Goal: Transaction & Acquisition: Book appointment/travel/reservation

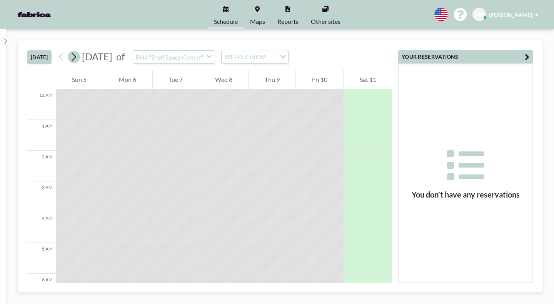
click at [70, 51] on icon at bounding box center [73, 57] width 7 height 12
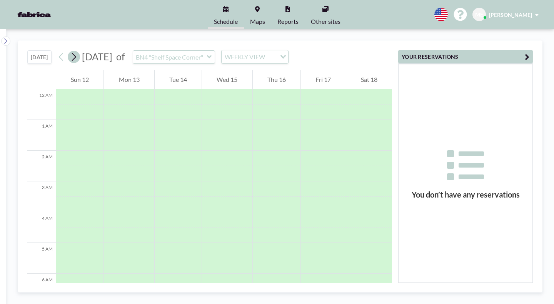
click at [72, 53] on icon at bounding box center [74, 57] width 4 height 8
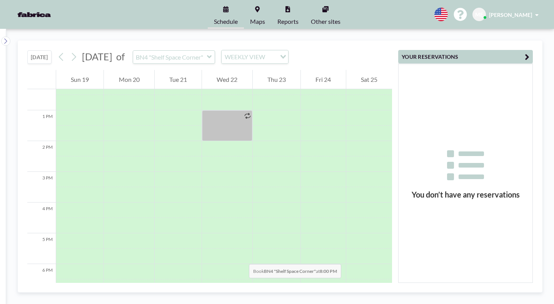
scroll to position [390, 0]
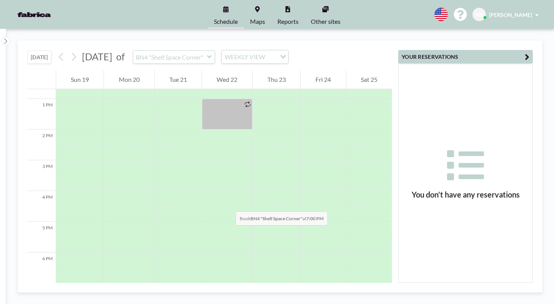
click at [183, 283] on div at bounding box center [178, 290] width 47 height 15
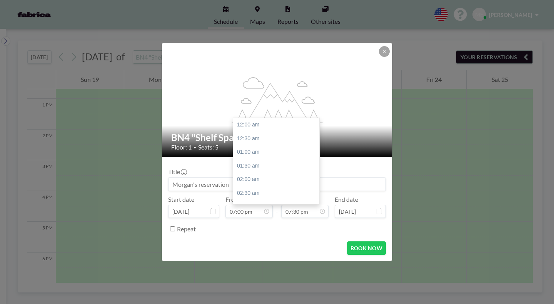
scroll to position [479, 0]
click at [0, 0] on icon at bounding box center [0, 0] width 0 height 0
click at [265, 214] on div "09:00 pm" at bounding box center [278, 221] width 90 height 14
type input "09:00 pm"
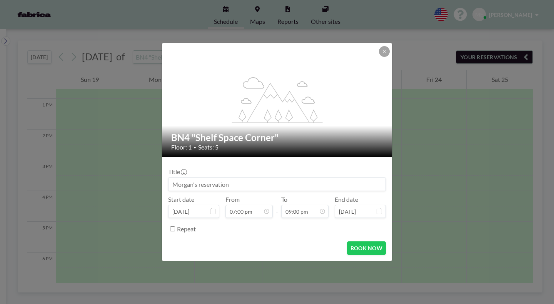
scroll to position [515, 0]
click at [379, 57] on button at bounding box center [384, 51] width 11 height 11
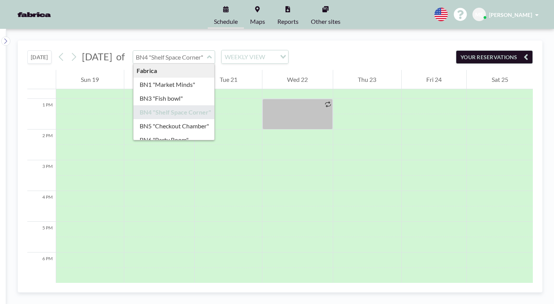
click at [176, 51] on input "text" at bounding box center [170, 57] width 74 height 13
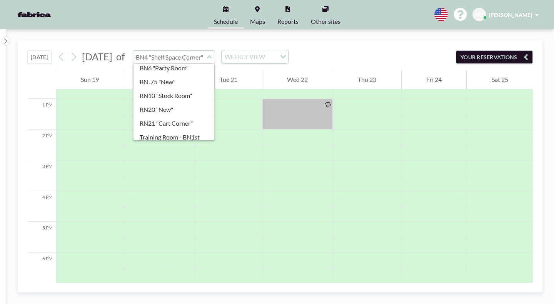
scroll to position [74, 0]
type input "Stadium Space"
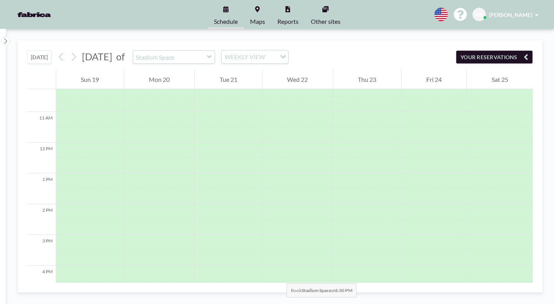
scroll to position [319, 0]
click at [263, 10] on link "Maps" at bounding box center [257, 14] width 27 height 29
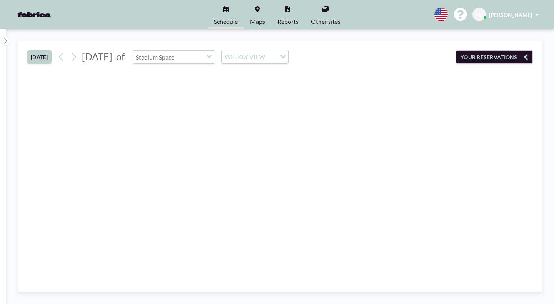
click at [166, 51] on input "text" at bounding box center [170, 57] width 74 height 13
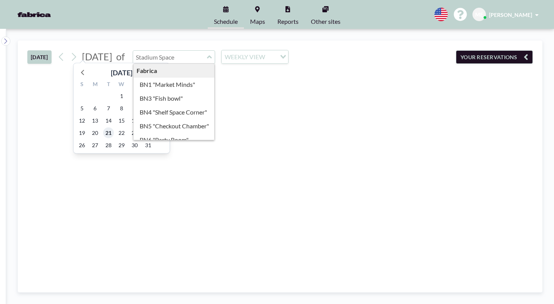
type input "Stadium Space"
click at [103, 128] on span "21" at bounding box center [108, 133] width 11 height 11
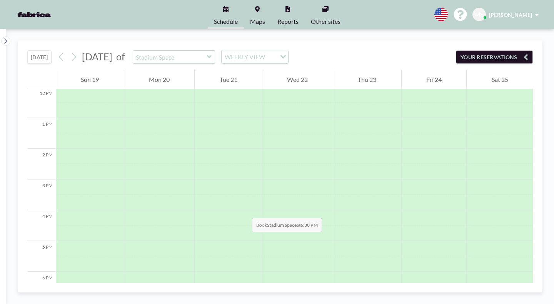
scroll to position [390, 0]
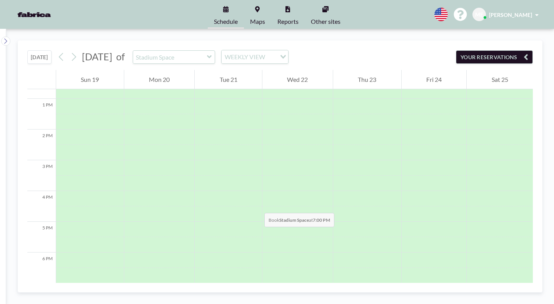
click at [207, 283] on div at bounding box center [228, 290] width 67 height 15
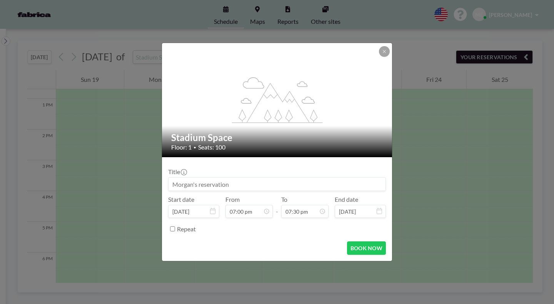
scroll to position [479, 0]
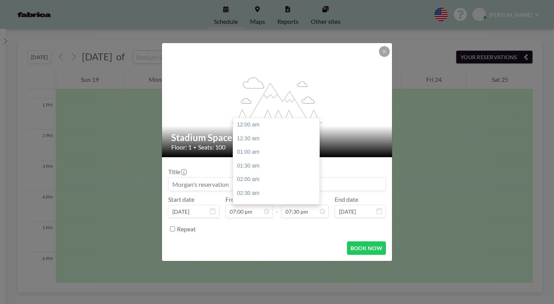
click at [0, 0] on icon at bounding box center [0, 0] width 0 height 0
click at [247, 214] on div "09:00 pm" at bounding box center [278, 221] width 90 height 14
type input "09:00 pm"
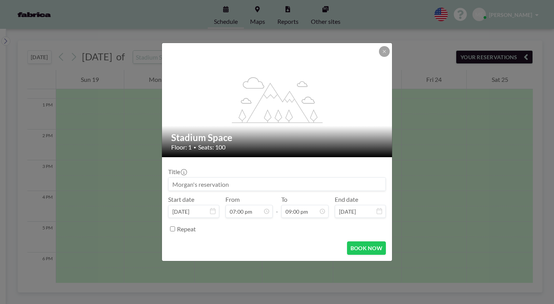
scroll to position [515, 0]
click at [350, 242] on button "BOOK NOW" at bounding box center [366, 248] width 39 height 13
